Goal: Navigation & Orientation: Find specific page/section

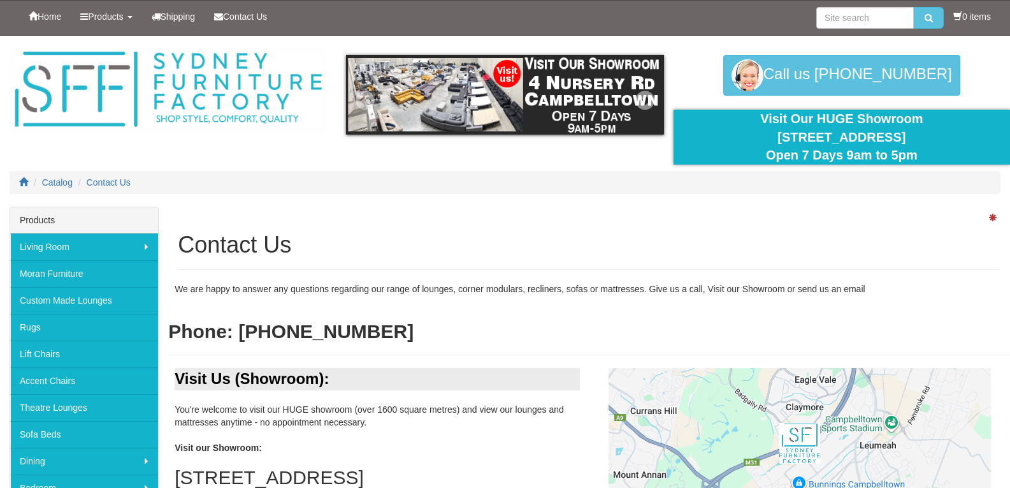
click at [457, 105] on img at bounding box center [504, 95] width 317 height 80
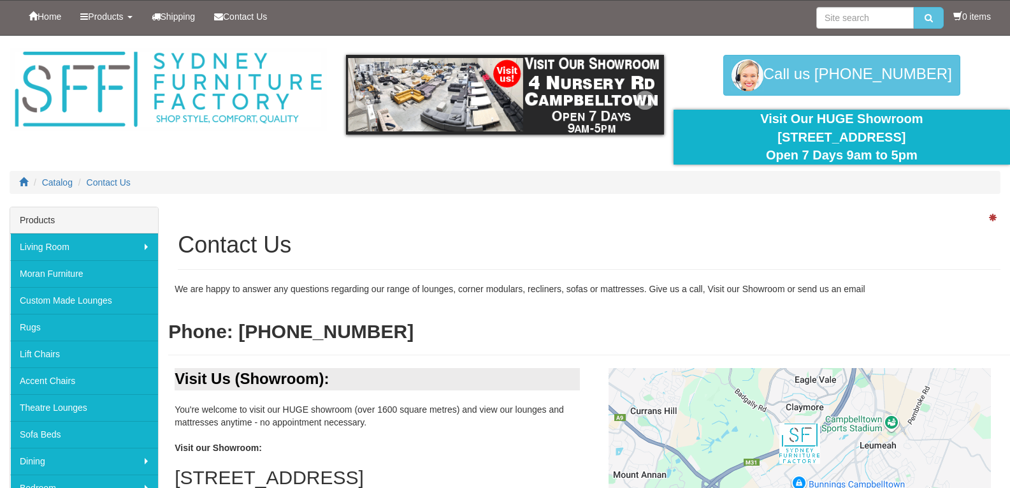
click at [457, 105] on img at bounding box center [504, 95] width 317 height 80
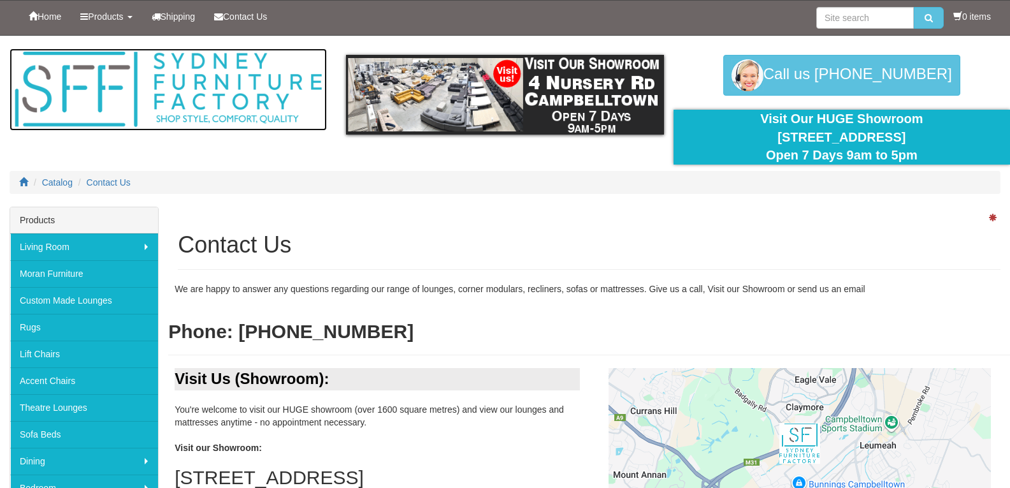
click at [229, 98] on img at bounding box center [168, 89] width 317 height 82
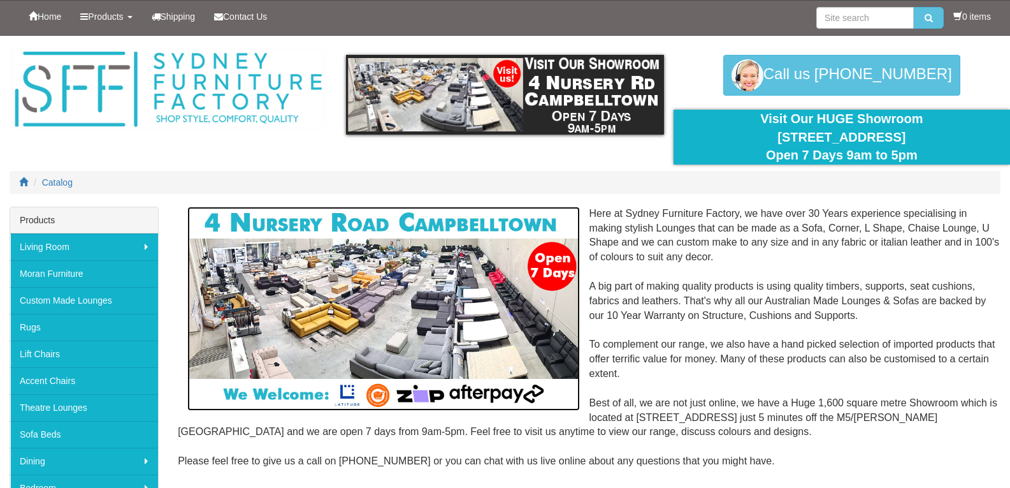
click at [259, 295] on img at bounding box center [383, 309] width 392 height 204
